Goal: Transaction & Acquisition: Book appointment/travel/reservation

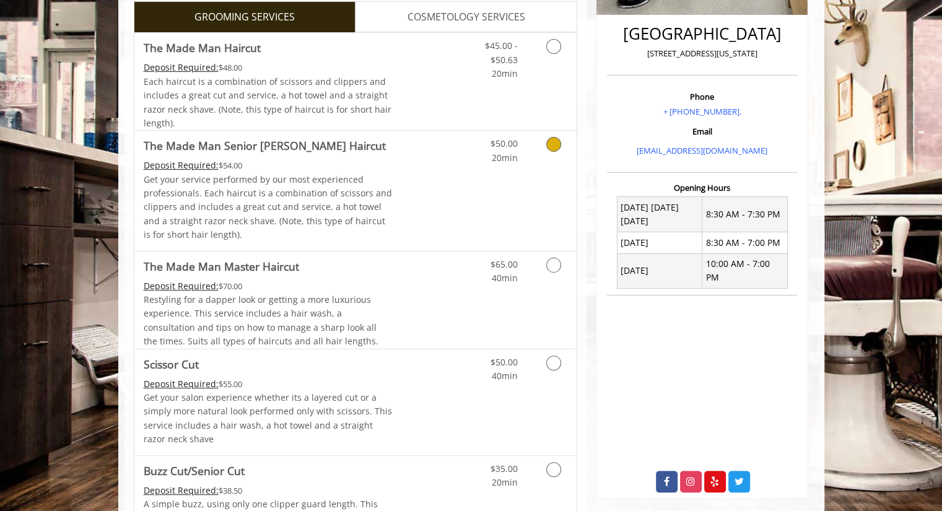
scroll to position [312, 0]
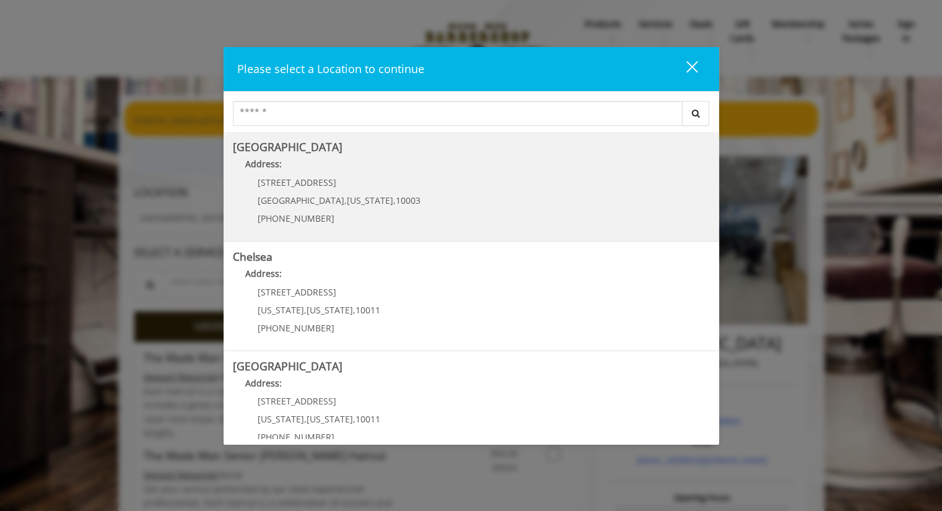
click at [401, 190] on Village "Greenwich Village Address: 60 E 8th St Manhattan , New York , 10003 (212) 598-1…" at bounding box center [471, 186] width 477 height 90
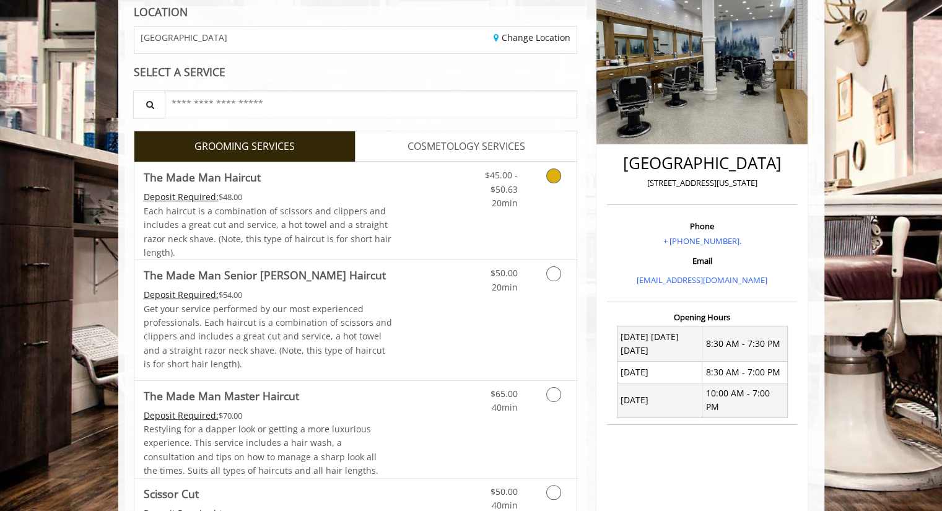
scroll to position [187, 0]
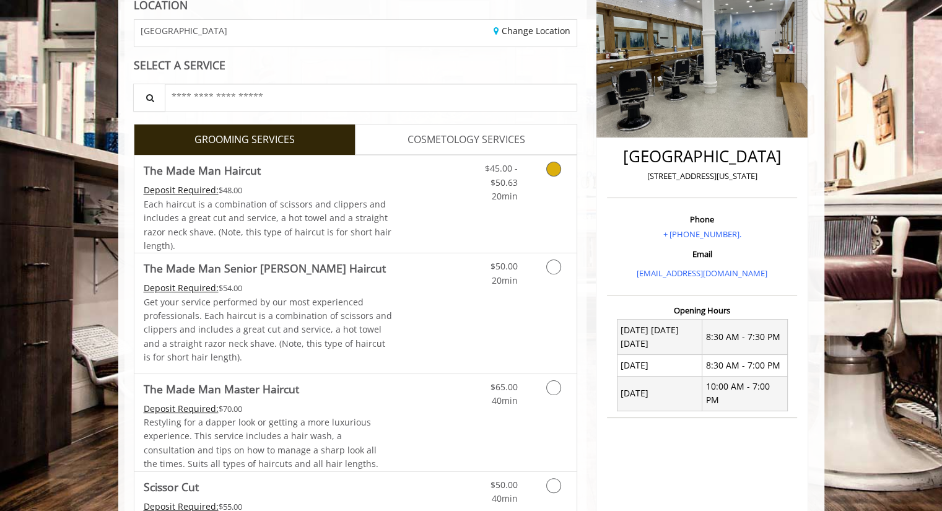
click at [563, 185] on link "Grooming services" at bounding box center [552, 179] width 32 height 48
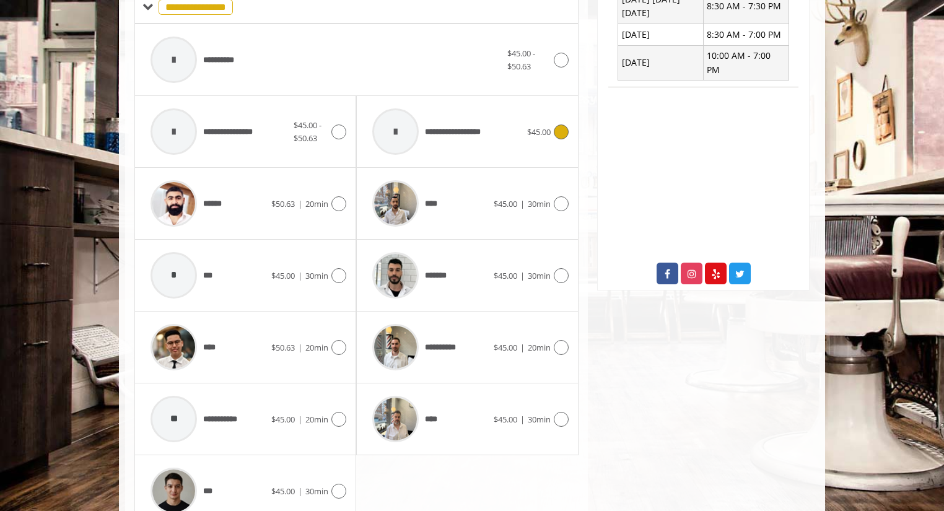
scroll to position [518, 0]
click at [560, 202] on icon at bounding box center [561, 203] width 15 height 15
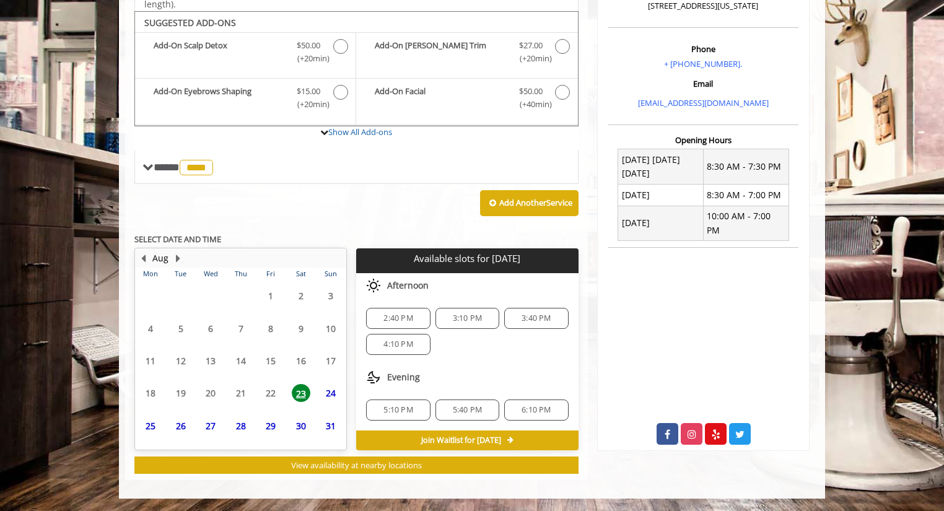
scroll to position [354, 0]
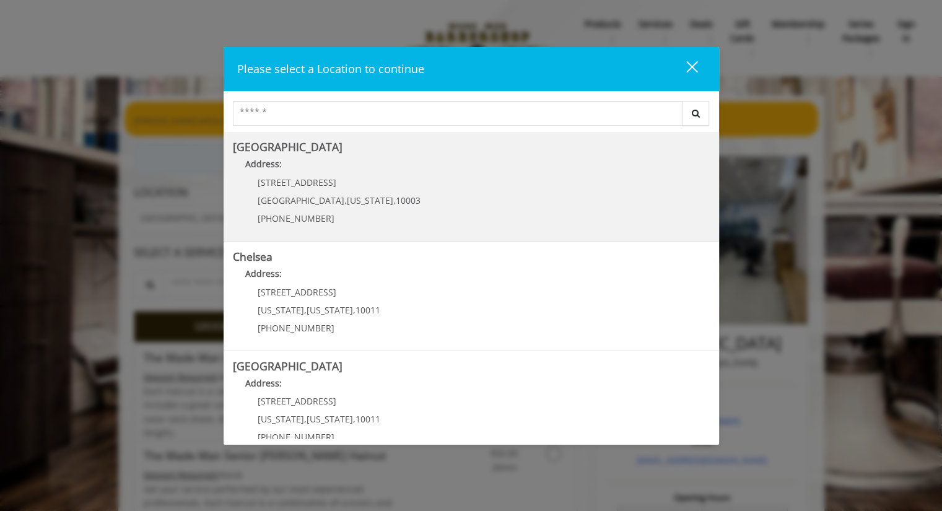
click at [411, 183] on Village "Greenwich Village Address: 60 E 8th St Manhattan , New York , 10003 (212) 598-1…" at bounding box center [471, 186] width 477 height 90
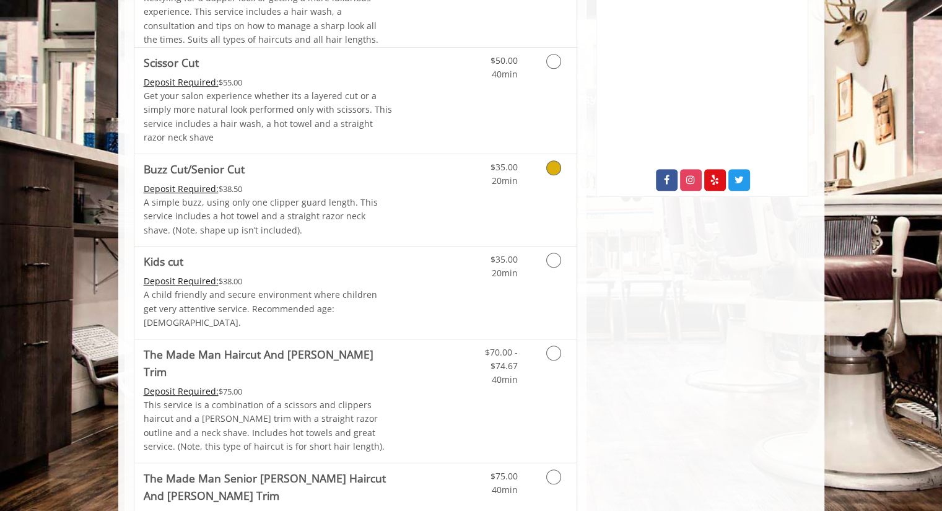
scroll to position [613, 0]
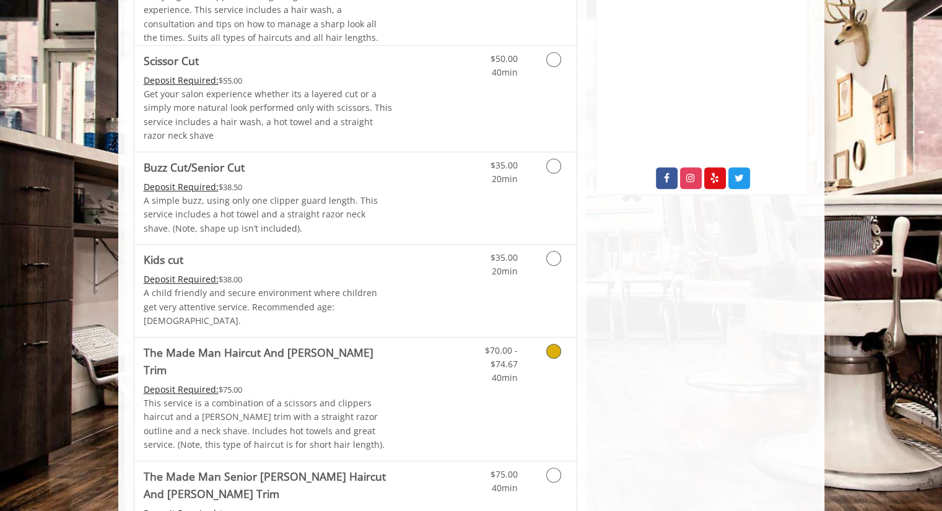
click at [443, 364] on link "Discounted Price" at bounding box center [429, 399] width 74 height 123
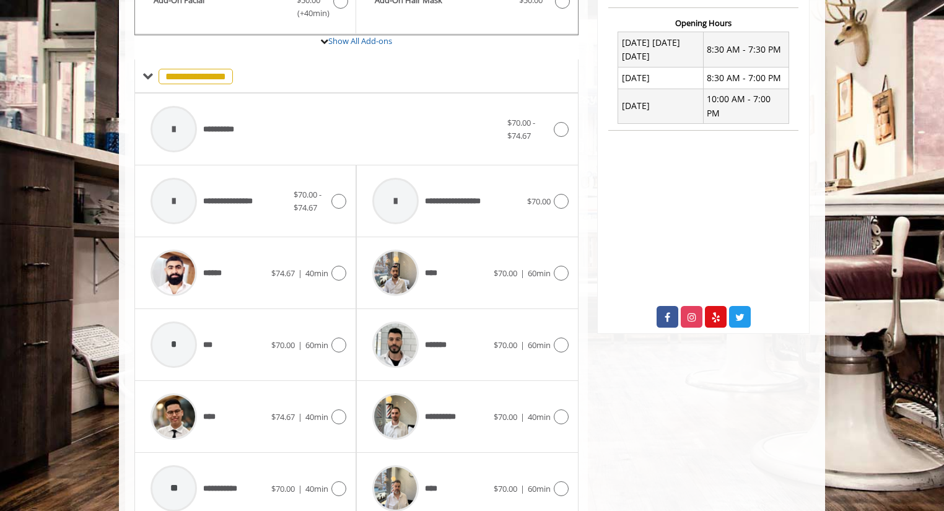
scroll to position [476, 0]
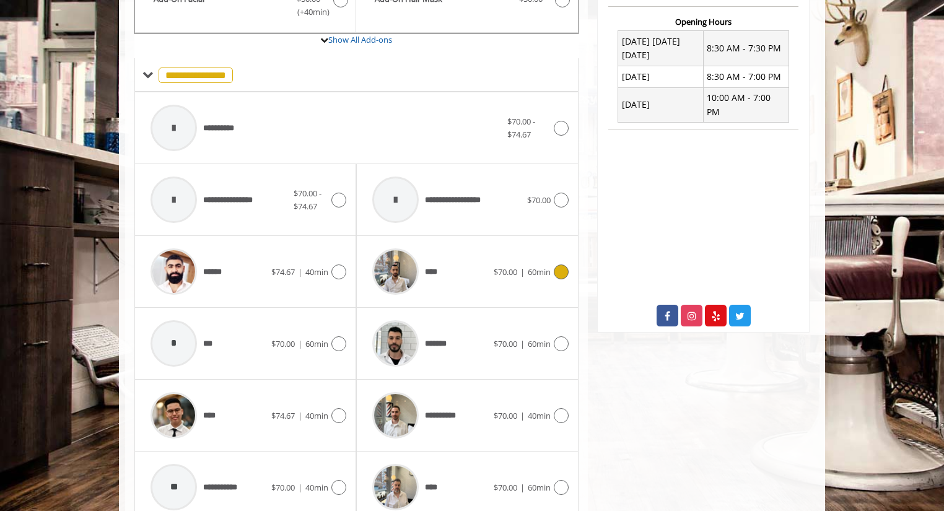
click at [549, 266] on span "60min" at bounding box center [539, 271] width 23 height 11
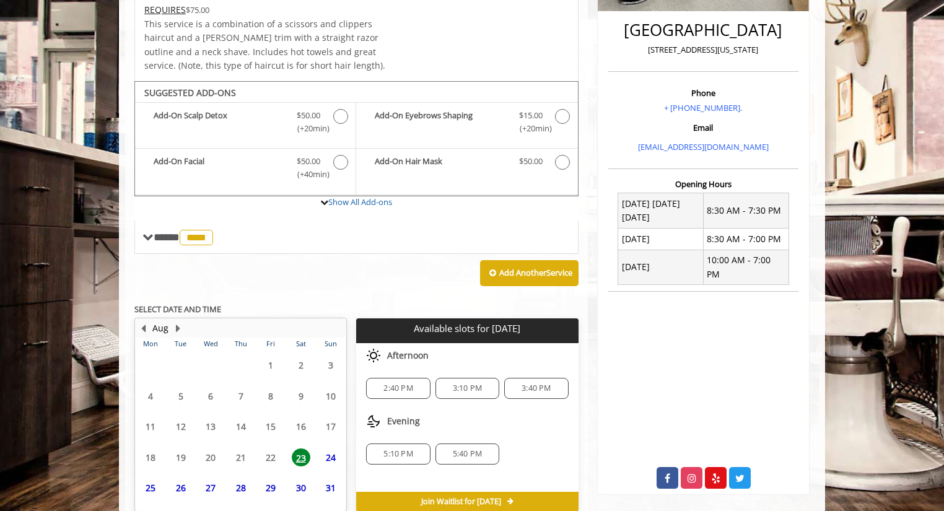
scroll to position [355, 0]
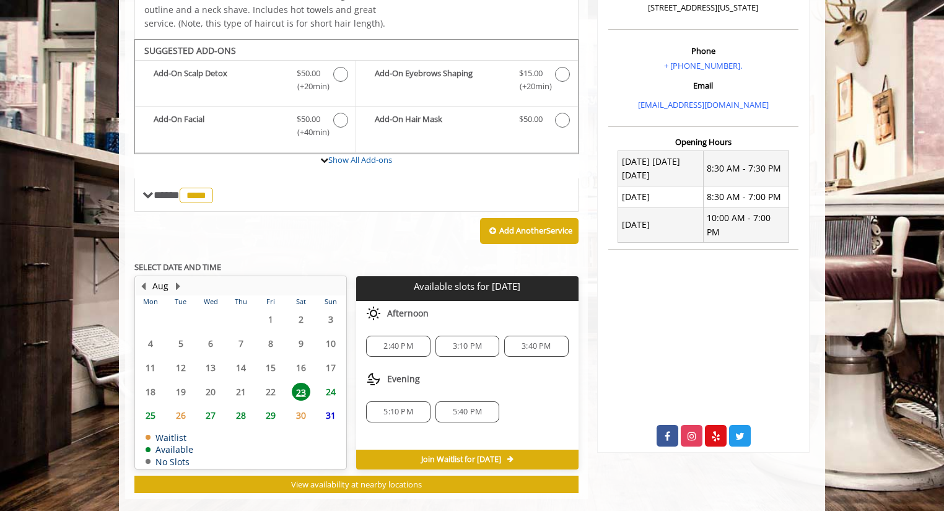
click at [386, 341] on span "2:40 PM" at bounding box center [397, 346] width 29 height 10
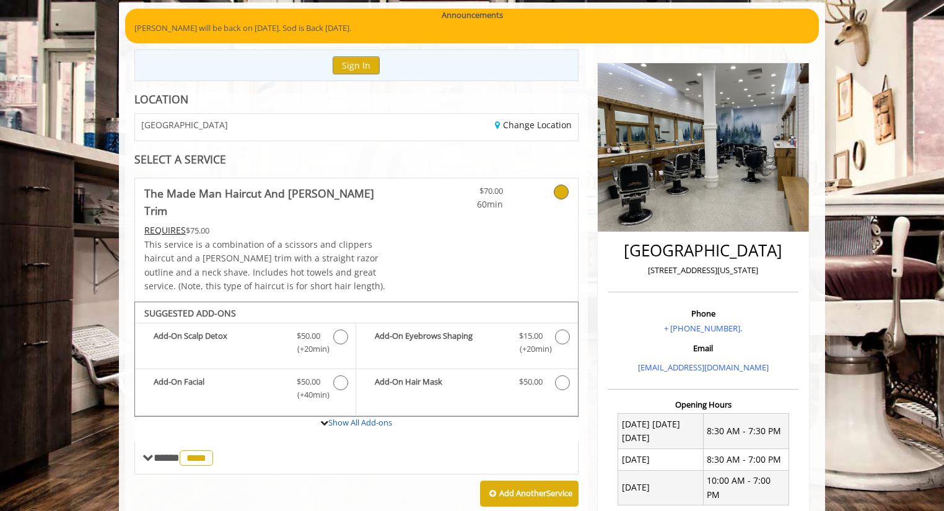
scroll to position [40, 0]
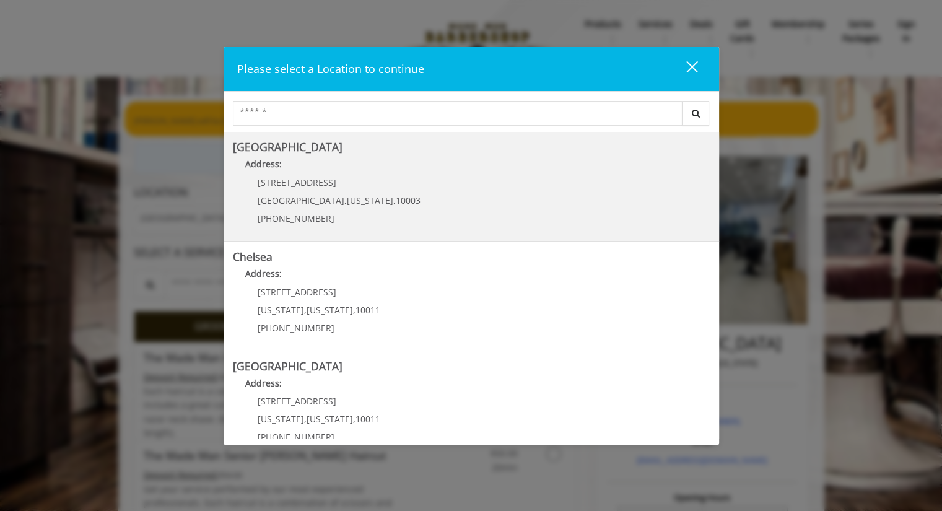
click at [347, 204] on span "New York" at bounding box center [370, 200] width 46 height 12
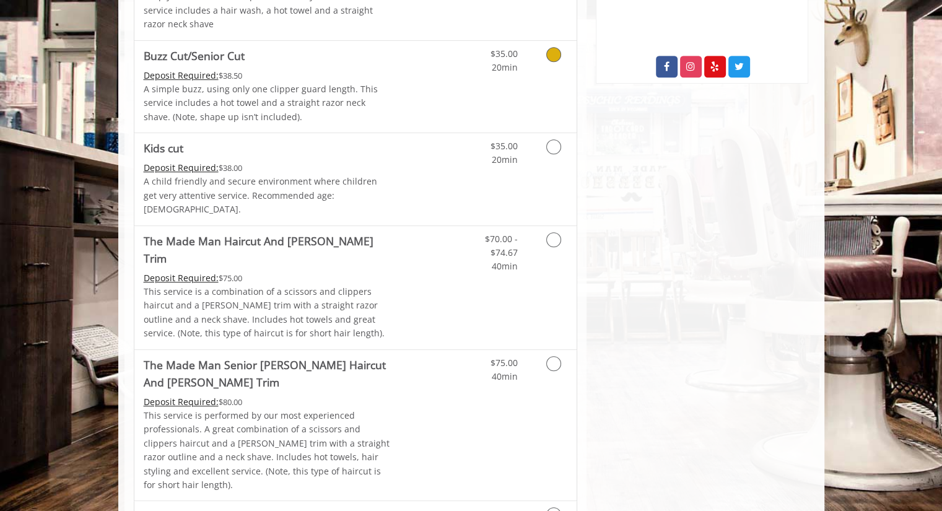
scroll to position [728, 0]
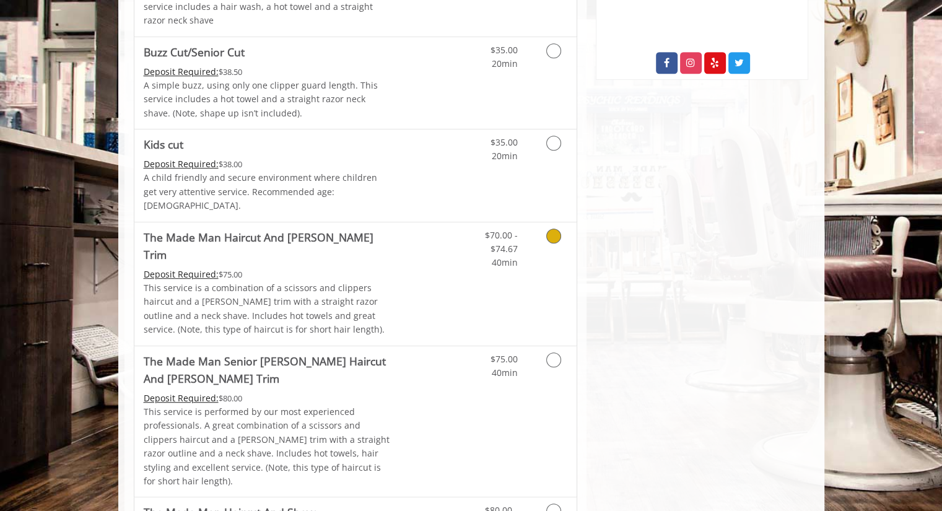
click at [427, 280] on link "Discounted Price" at bounding box center [429, 283] width 74 height 123
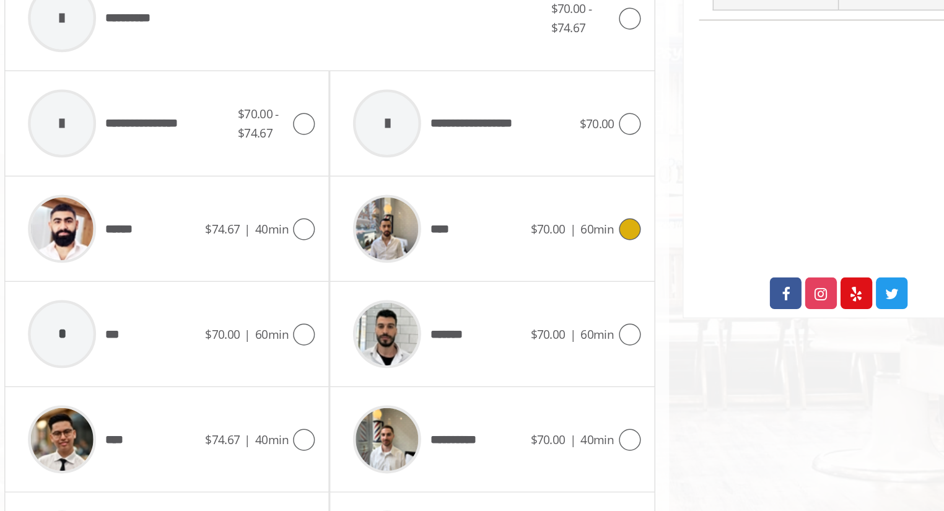
scroll to position [528, 0]
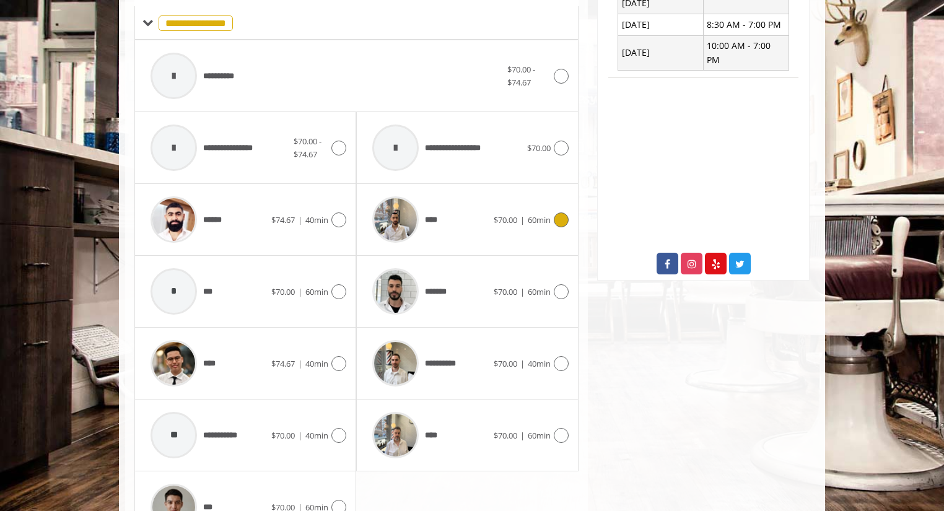
click at [561, 212] on icon at bounding box center [561, 219] width 15 height 15
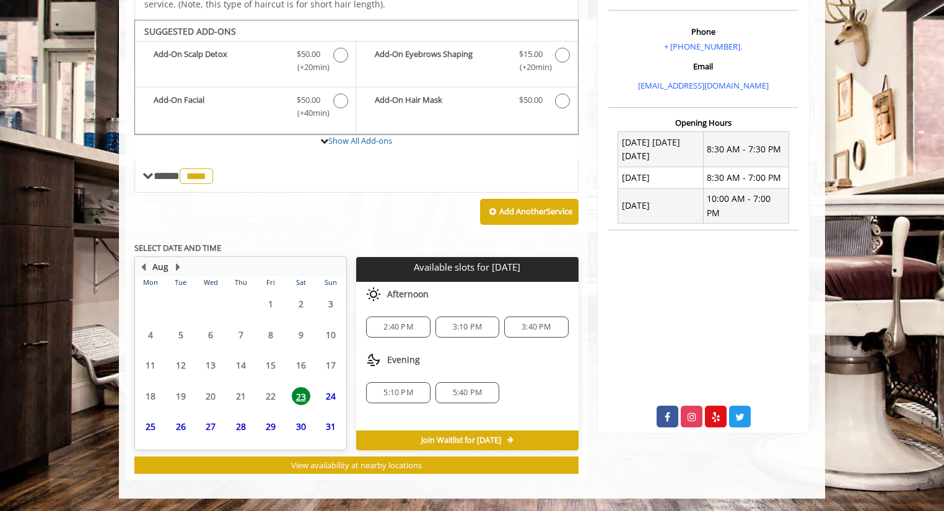
scroll to position [355, 0]
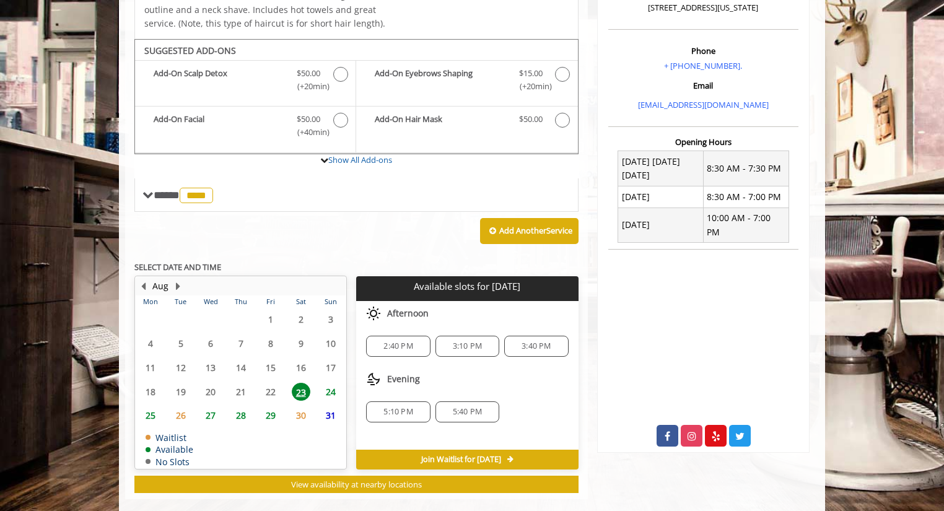
click at [417, 341] on span "2:40 PM" at bounding box center [398, 346] width 53 height 10
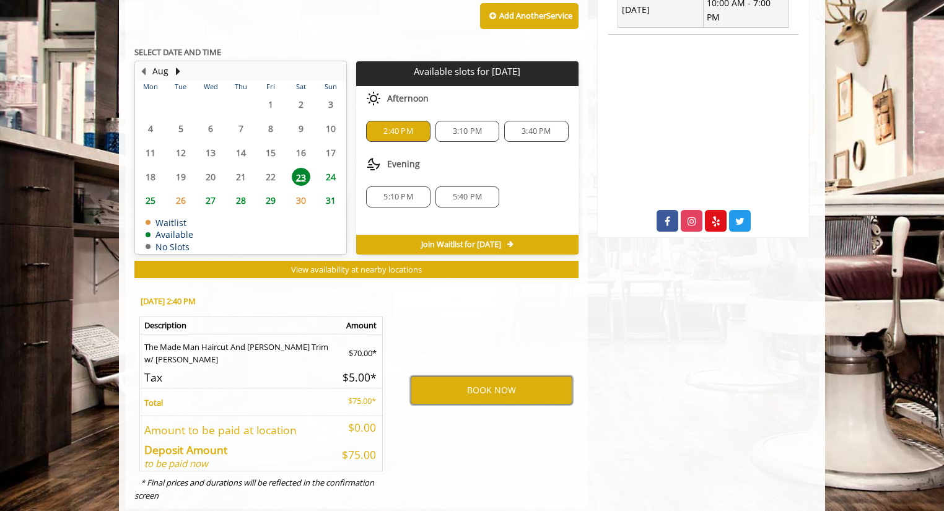
scroll to position [578, 0]
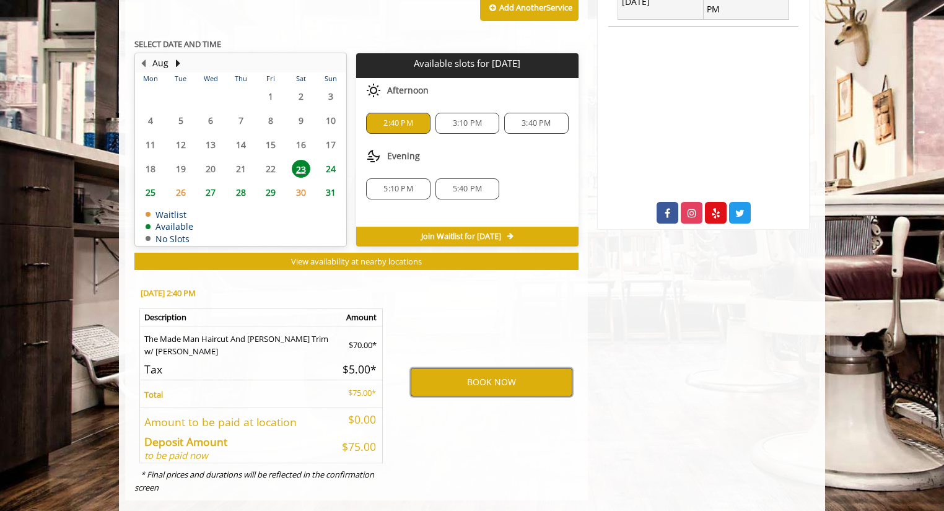
click at [480, 368] on button "BOOK NOW" at bounding box center [492, 382] width 162 height 28
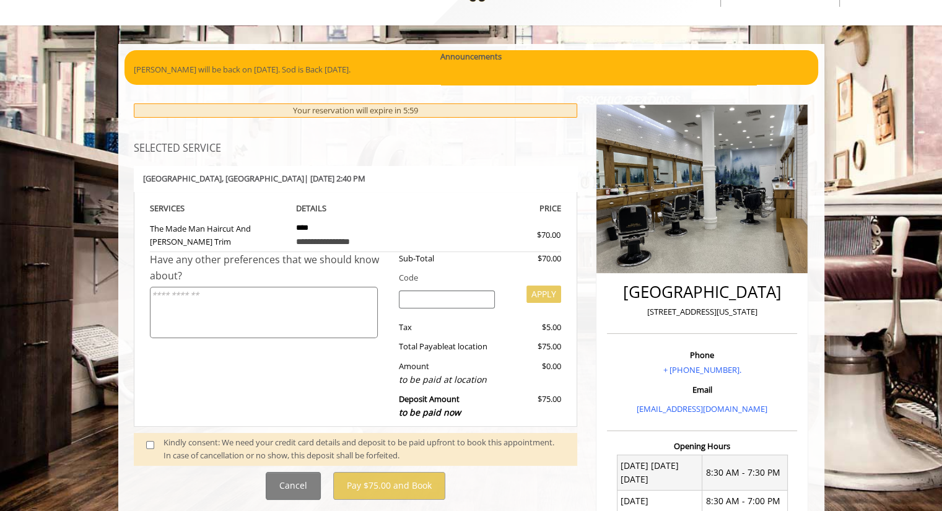
scroll to position [68, 0]
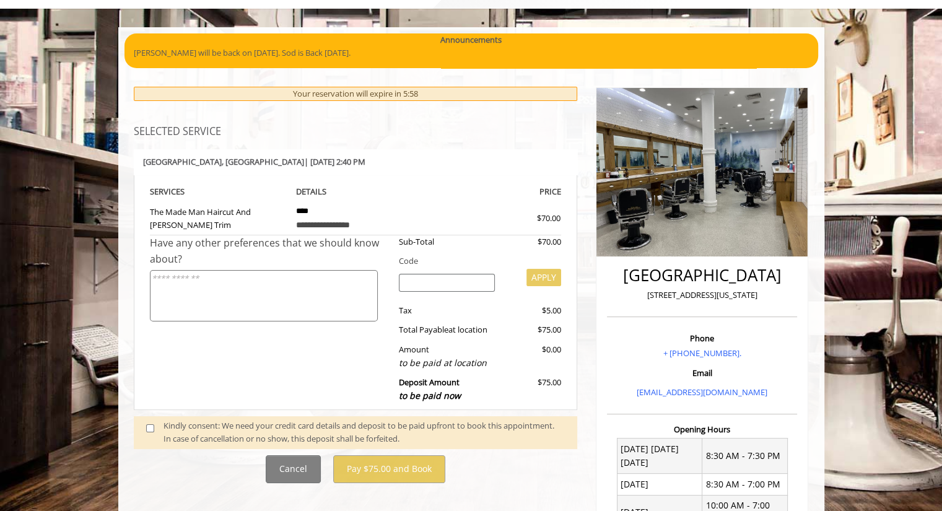
click at [316, 424] on div "Kindly consent: We need your credit card details and deposit to be paid upfront…" at bounding box center [363, 432] width 401 height 26
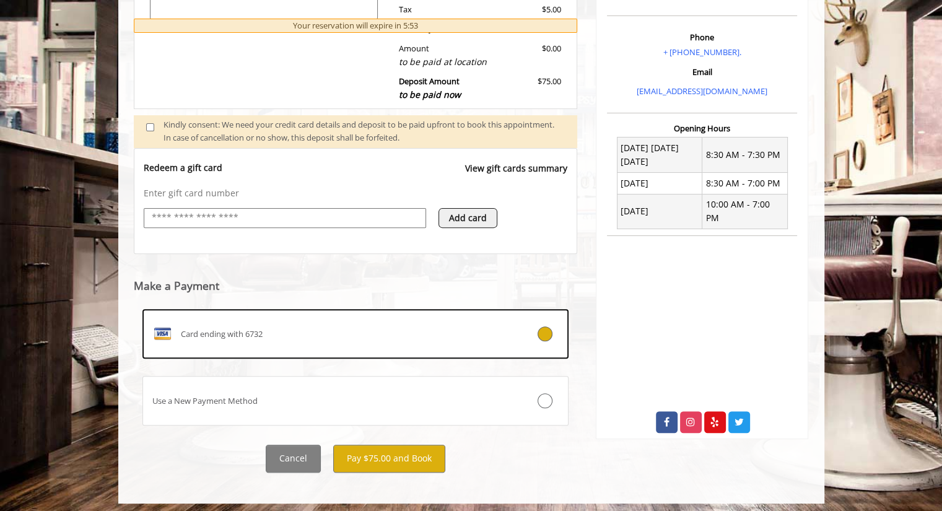
scroll to position [373, 0]
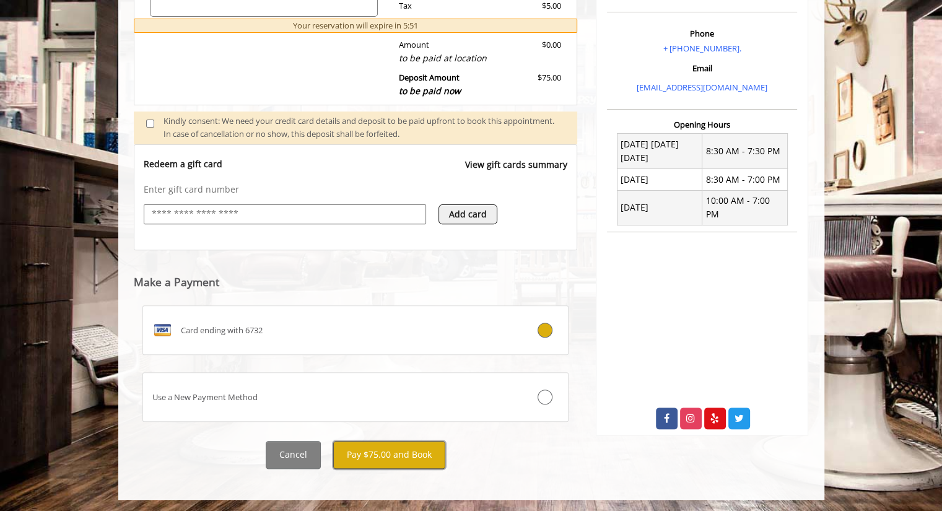
click at [357, 452] on button "Pay $75.00 and Book" at bounding box center [389, 455] width 112 height 28
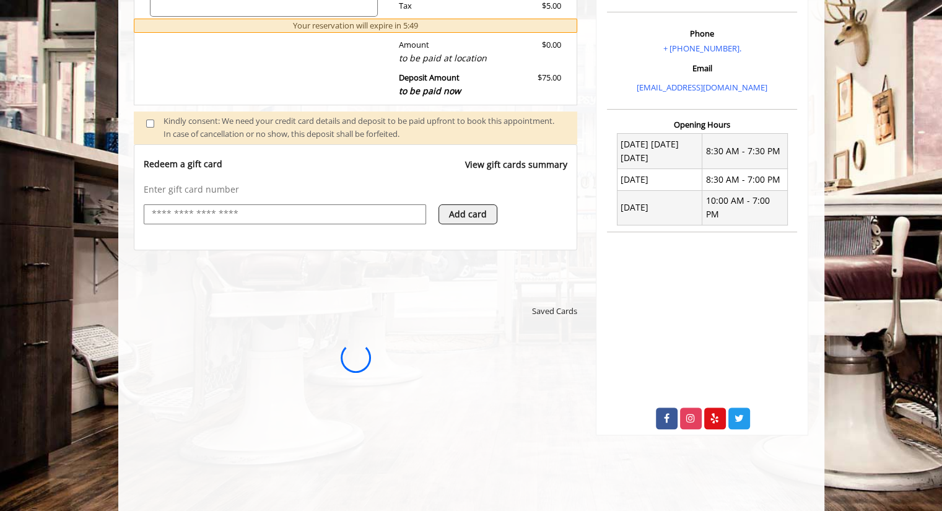
scroll to position [0, 0]
